Goal: Transaction & Acquisition: Purchase product/service

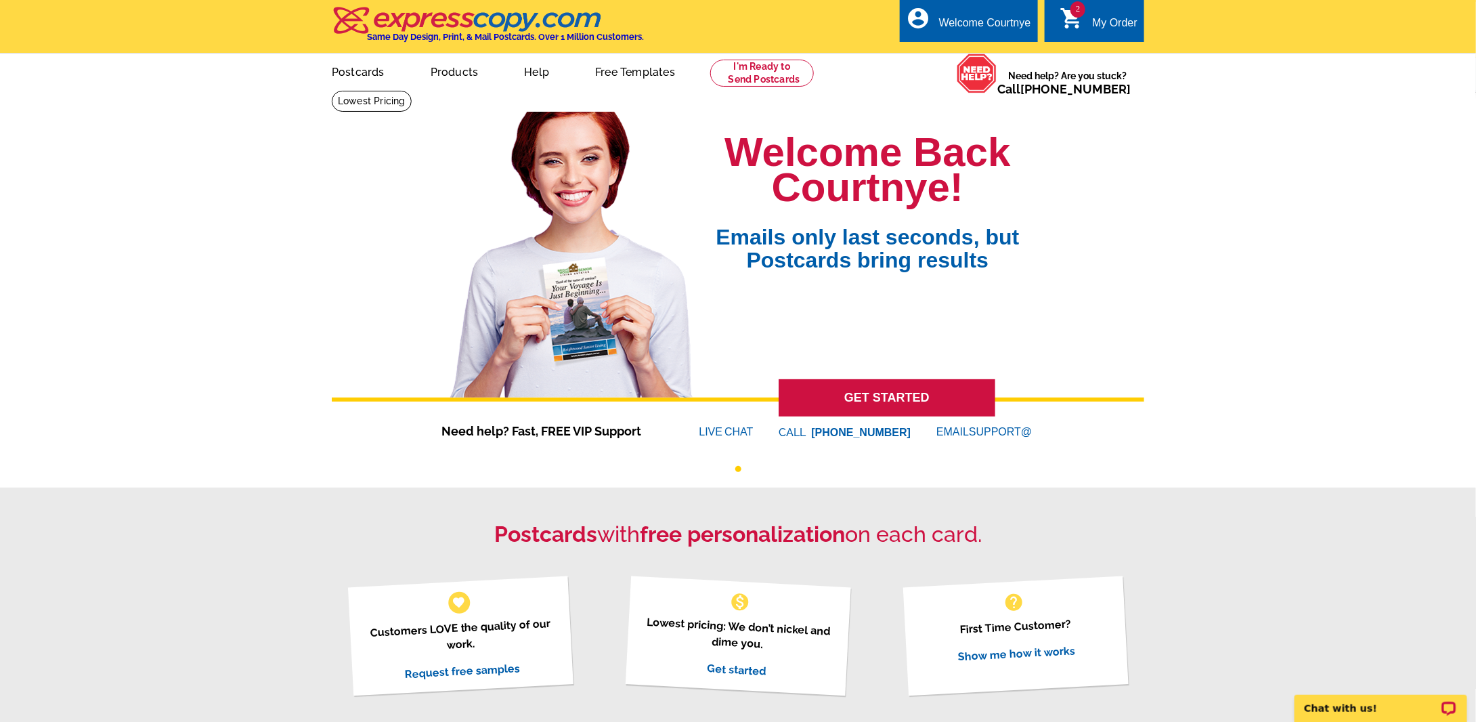
click at [1119, 22] on div "My Order" at bounding box center [1114, 26] width 45 height 19
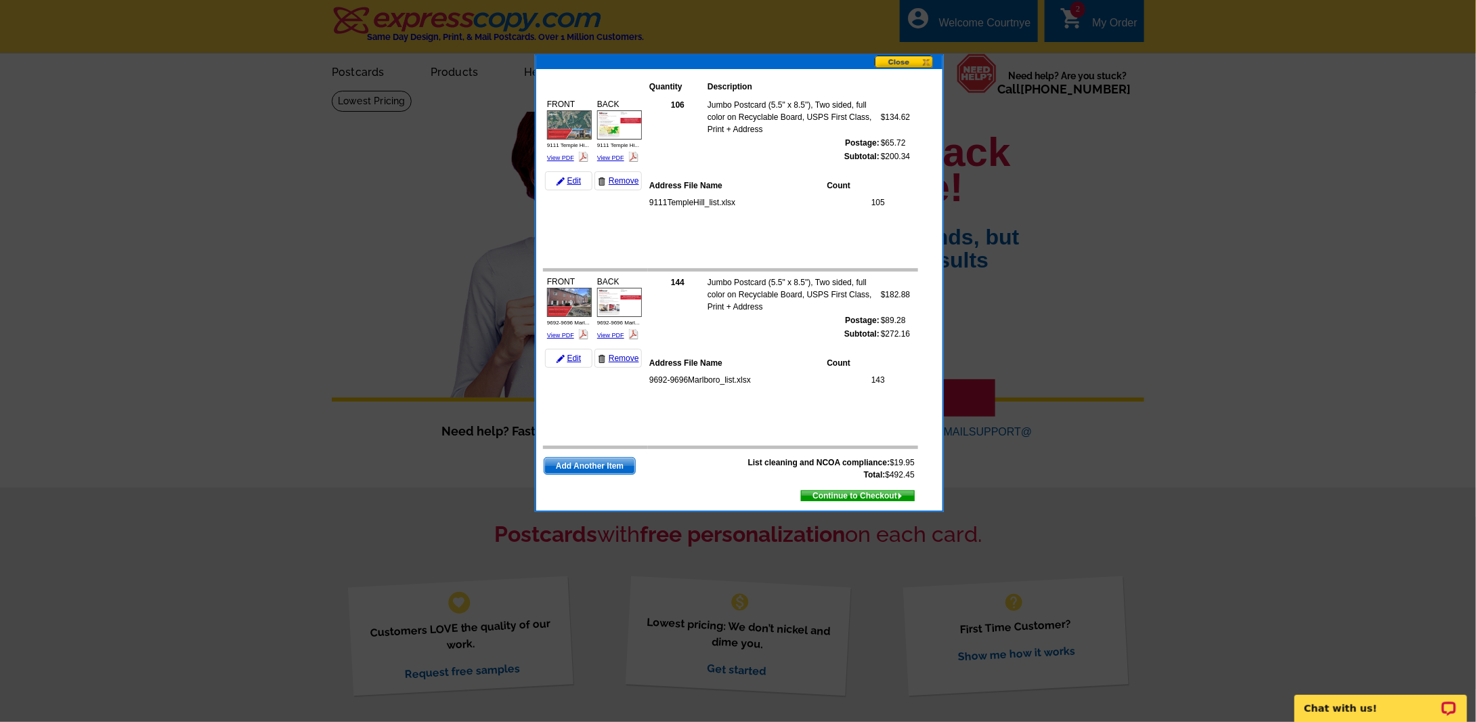
click at [845, 493] on span "Continue to Checkout" at bounding box center [858, 495] width 112 height 15
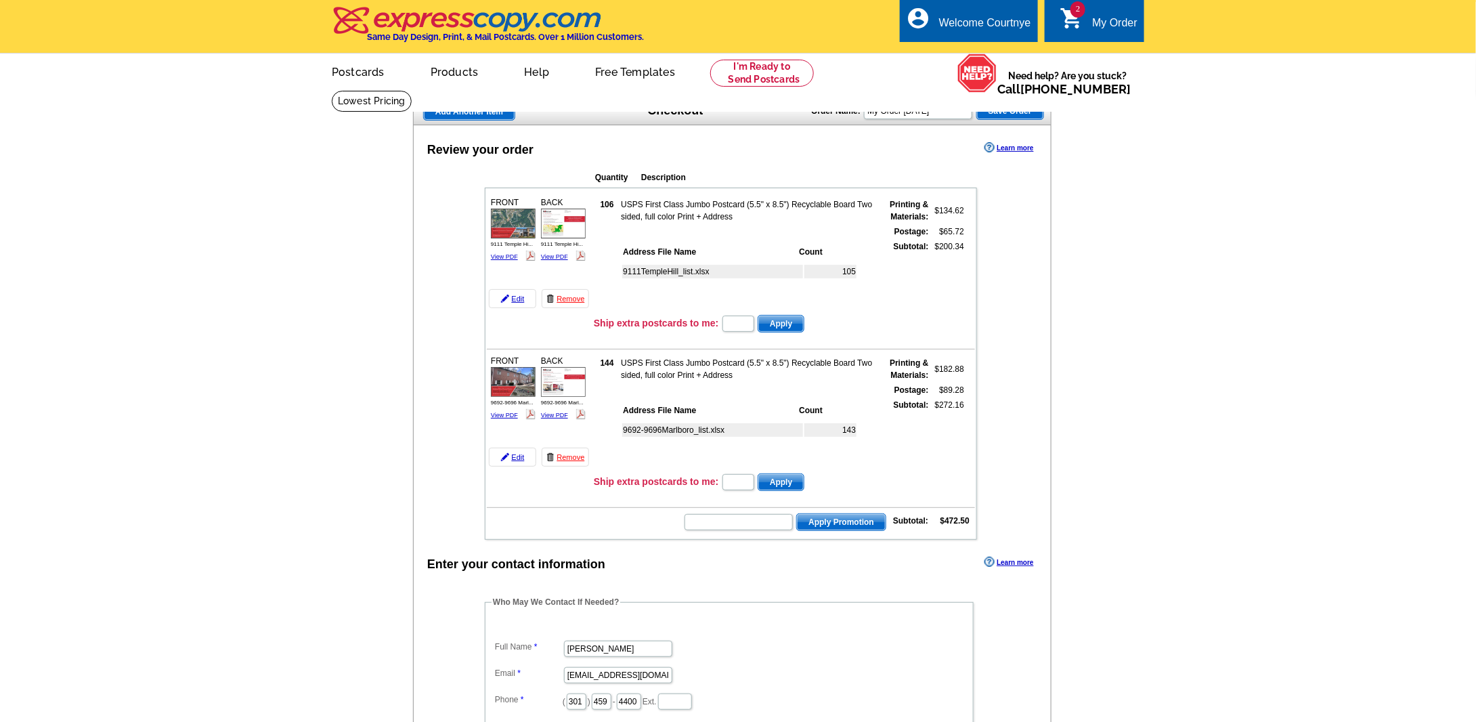
click at [703, 514] on input "text" at bounding box center [739, 522] width 108 height 16
type input "GROW0925"
click at [812, 519] on span "Apply Promotion" at bounding box center [841, 522] width 89 height 16
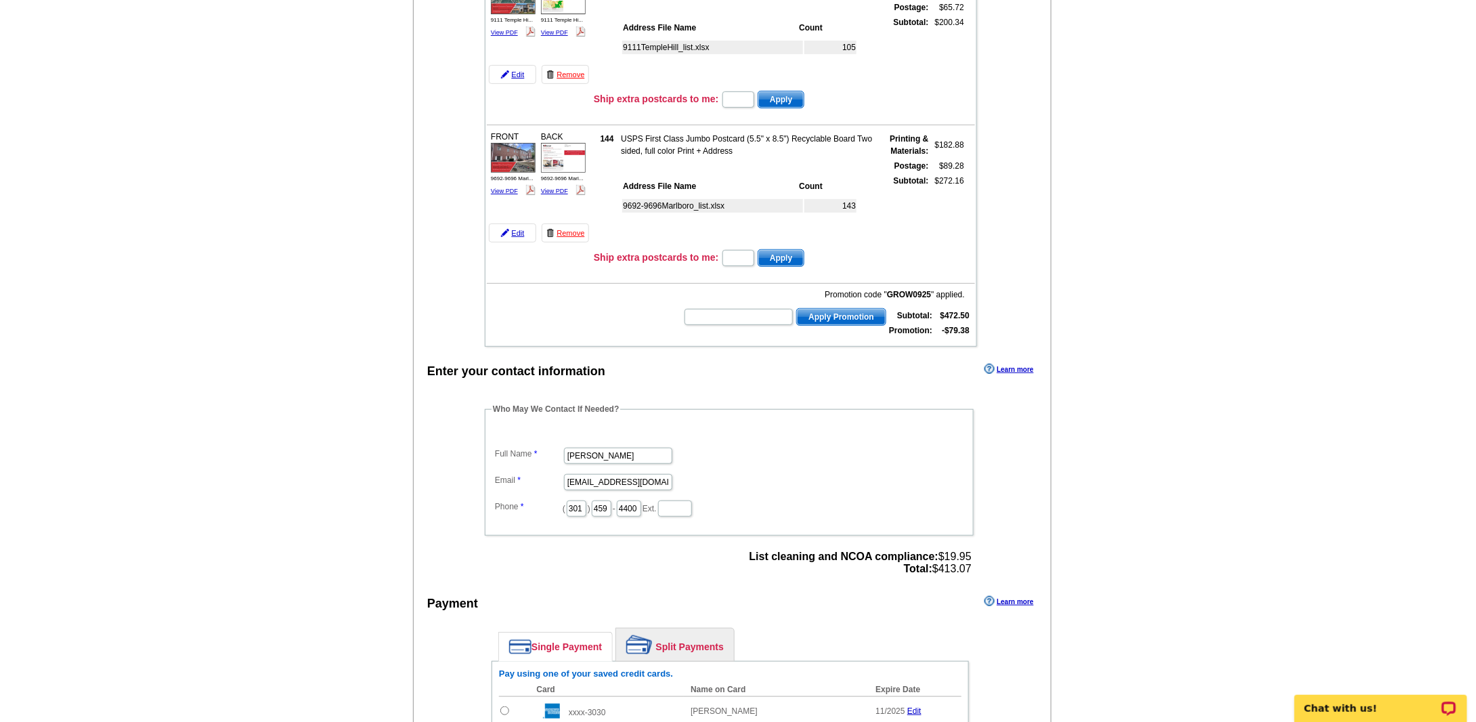
scroll to position [339, 0]
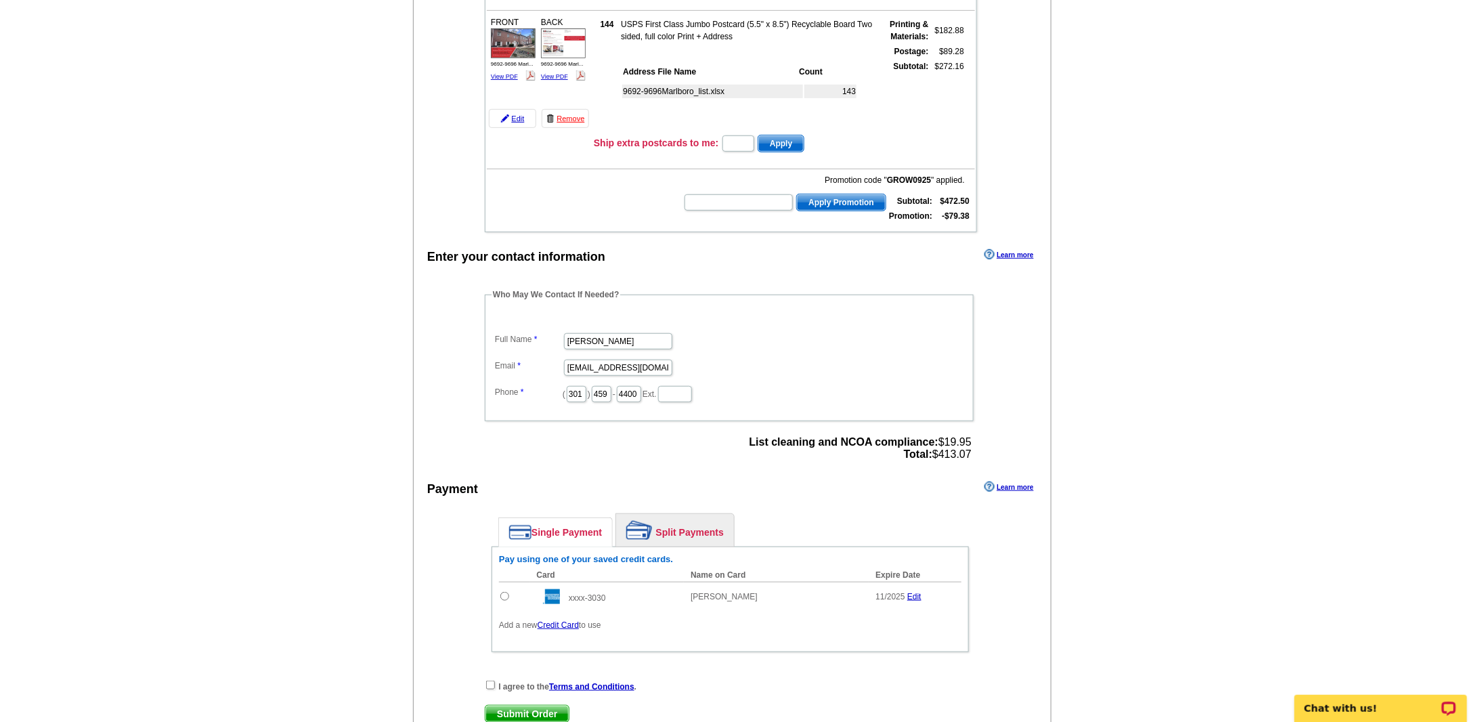
click at [502, 592] on input "radio" at bounding box center [504, 596] width 9 height 9
radio input "true"
click at [487, 680] on input "checkbox" at bounding box center [490, 684] width 9 height 9
checkbox input "true"
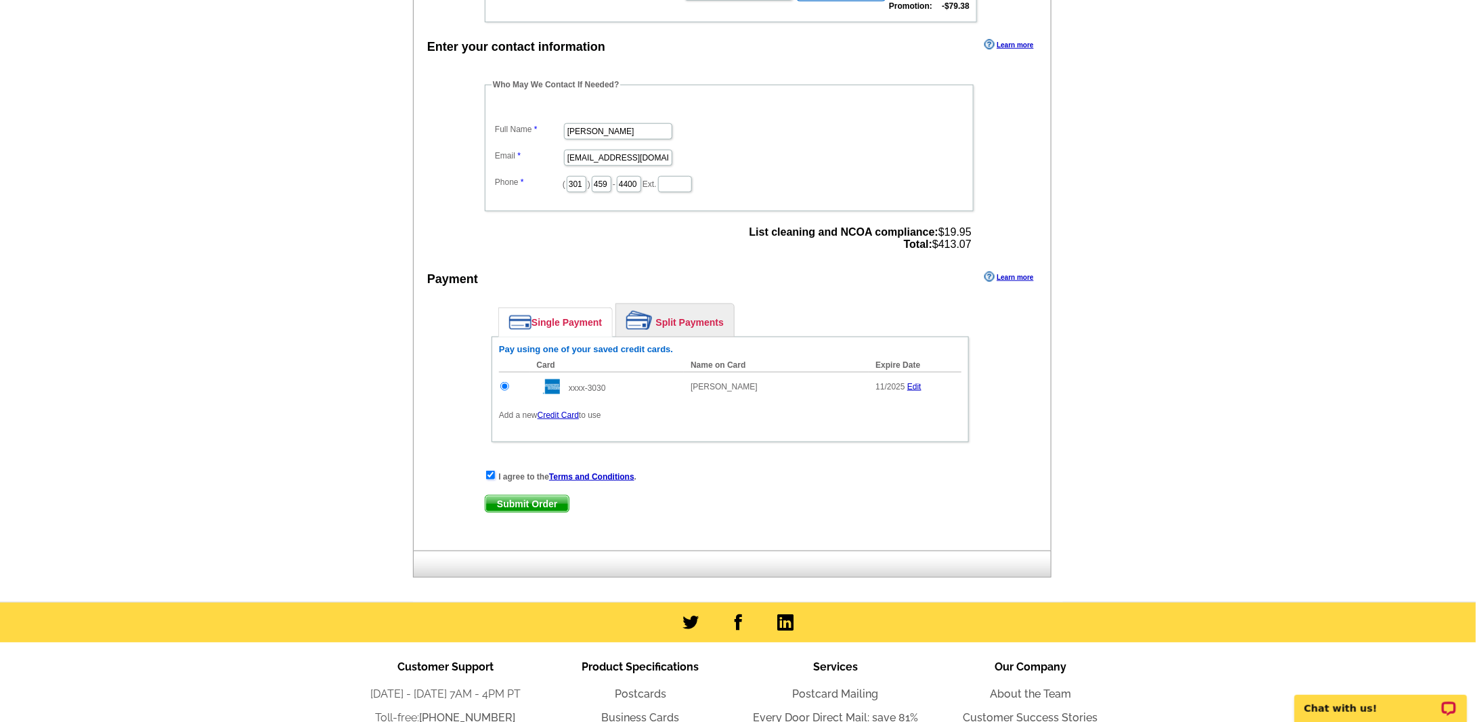
scroll to position [567, 0]
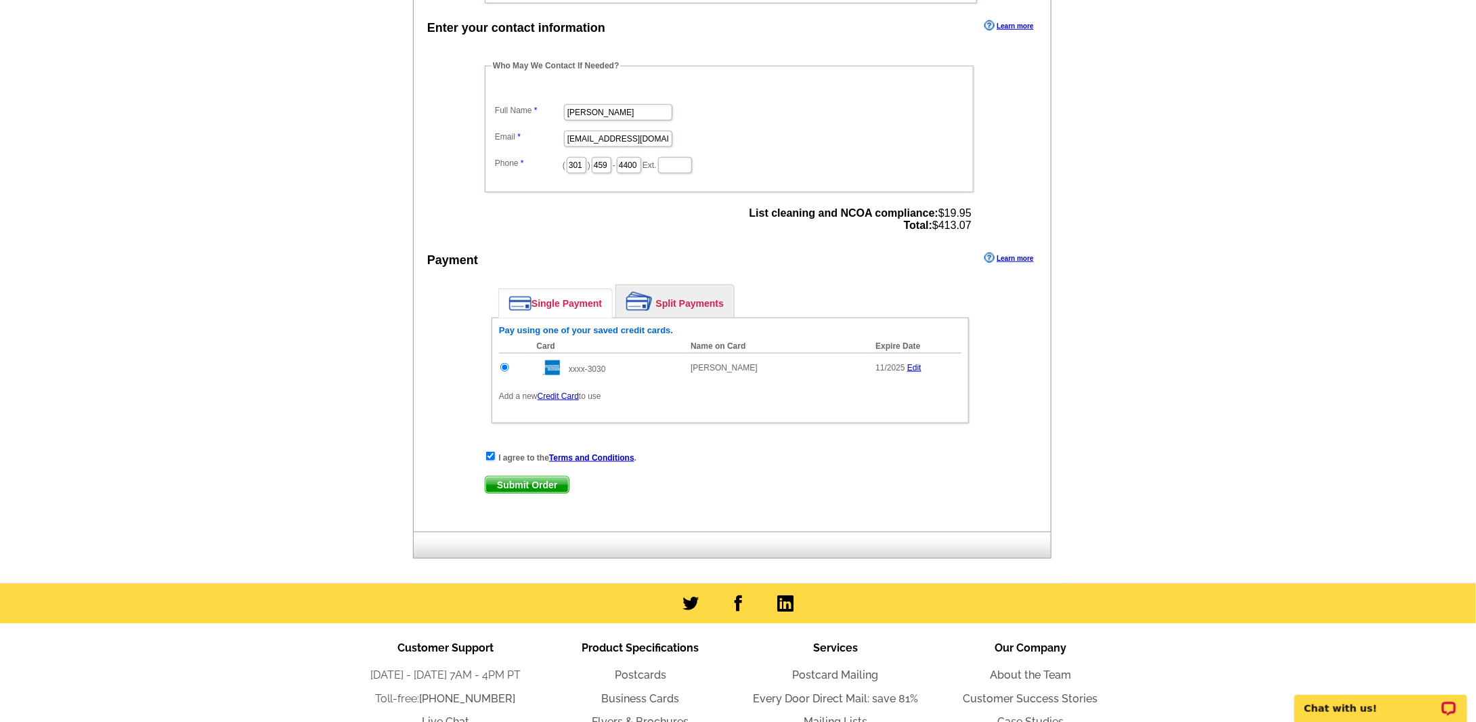
click at [527, 477] on span "Submit Order" at bounding box center [526, 485] width 83 height 16
